Goal: Transaction & Acquisition: Purchase product/service

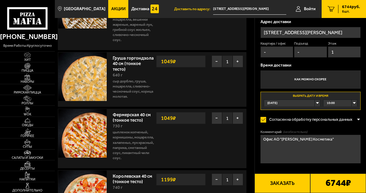
scroll to position [125, 0]
click at [275, 188] on button "Заказать" at bounding box center [283, 183] width 56 height 19
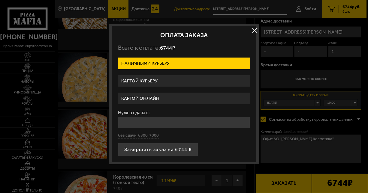
click at [153, 82] on label "Картой курьеру" at bounding box center [184, 81] width 132 height 12
click at [0, 0] on input "Картой курьеру" at bounding box center [0, 0] width 0 height 0
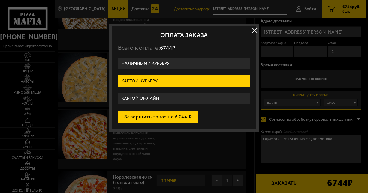
click at [165, 118] on button "Завершить заказ на 6744 ₽" at bounding box center [158, 116] width 80 height 13
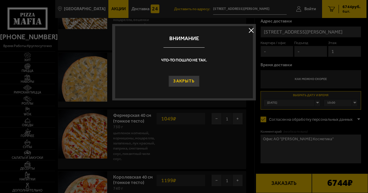
click at [186, 82] on button "Закрыть" at bounding box center [184, 81] width 31 height 11
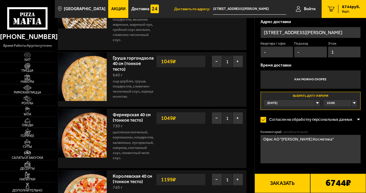
click at [354, 102] on div "10:00" at bounding box center [341, 103] width 34 height 7
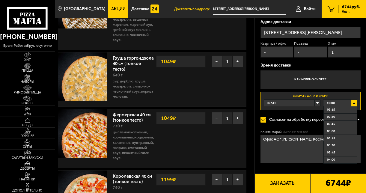
click at [343, 102] on div "10:00" at bounding box center [341, 103] width 34 height 7
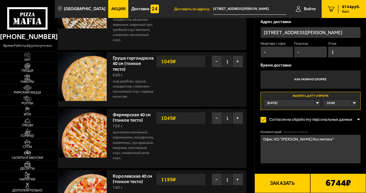
click at [283, 184] on button "Заказать" at bounding box center [283, 183] width 56 height 19
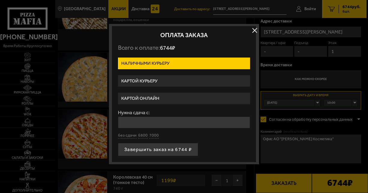
click at [167, 82] on label "Картой курьеру" at bounding box center [184, 81] width 132 height 12
click at [0, 0] on input "Картой курьеру" at bounding box center [0, 0] width 0 height 0
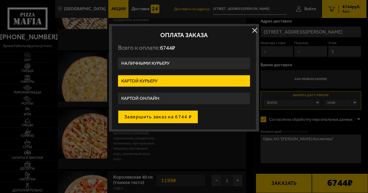
click at [162, 118] on button "Завершить заказ на 6744 ₽" at bounding box center [158, 116] width 80 height 13
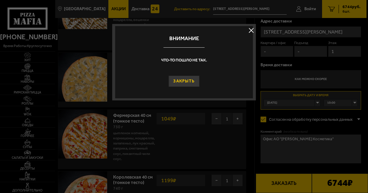
click at [184, 80] on button "Закрыть" at bounding box center [184, 81] width 31 height 11
